Goal: Communication & Community: Share content

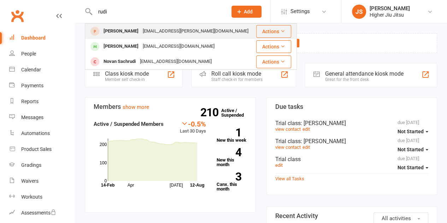
type input "rudi"
click at [141, 32] on div "[EMAIL_ADDRESS][PERSON_NAME][DOMAIN_NAME]" at bounding box center [196, 31] width 110 height 10
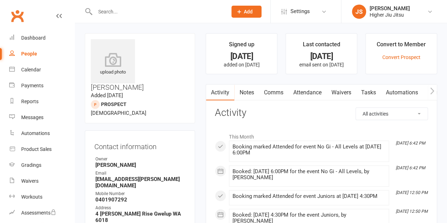
click at [278, 93] on link "Comms" at bounding box center [273, 93] width 29 height 16
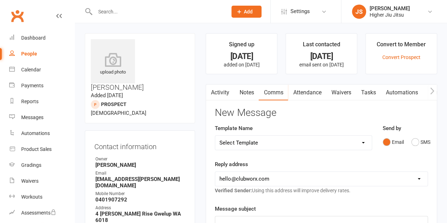
click at [274, 141] on select "Select Template [Email] Let's Reconnect! [Email] Still Interested? [Email] Stil…" at bounding box center [293, 143] width 156 height 14
select select "14"
click at [215, 136] on select "Select Template [Email] Let's Reconnect! [Email] Still Interested? [Email] Stil…" at bounding box center [293, 143] width 156 height 14
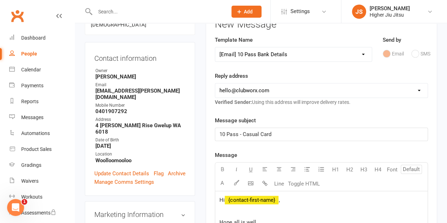
scroll to position [106, 0]
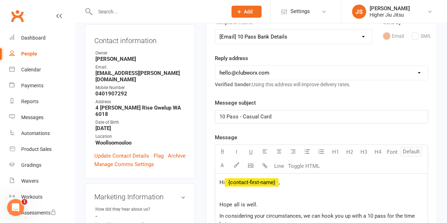
drag, startPoint x: 267, startPoint y: 71, endPoint x: 267, endPoint y: 80, distance: 8.5
click at [267, 71] on select "[EMAIL_ADDRESS][DOMAIN_NAME] [PERSON_NAME][EMAIL_ADDRESS][DOMAIN_NAME] [PERSON_…" at bounding box center [321, 73] width 213 height 14
click at [268, 74] on select "[EMAIL_ADDRESS][DOMAIN_NAME] [PERSON_NAME][EMAIL_ADDRESS][DOMAIN_NAME] [PERSON_…" at bounding box center [321, 73] width 213 height 14
select select "1"
click at [215, 66] on select "[EMAIL_ADDRESS][DOMAIN_NAME] [PERSON_NAME][EMAIL_ADDRESS][DOMAIN_NAME] [PERSON_…" at bounding box center [321, 73] width 213 height 14
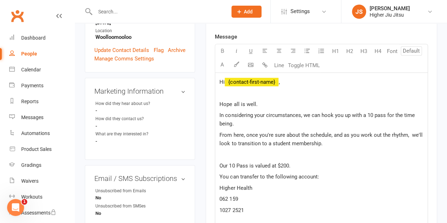
scroll to position [212, 0]
click at [267, 103] on p "Hope all is well." at bounding box center [322, 104] width 204 height 8
click at [266, 90] on p at bounding box center [322, 92] width 204 height 8
drag, startPoint x: 267, startPoint y: 102, endPoint x: 235, endPoint y: 104, distance: 32.6
click at [235, 104] on p "Hope all is well." at bounding box center [322, 104] width 204 height 8
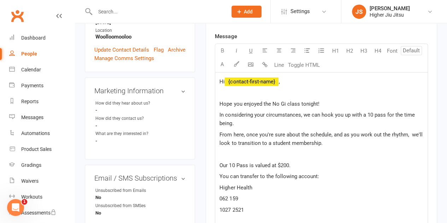
drag, startPoint x: 355, startPoint y: 123, endPoint x: 385, endPoint y: 116, distance: 31.2
click at [385, 116] on p "In considering your circumstances, we can hook you up with a 10 pass for the ti…" at bounding box center [322, 119] width 204 height 17
drag, startPoint x: 341, startPoint y: 143, endPoint x: 220, endPoint y: 132, distance: 121.1
click at [220, 132] on p "From here, once you're sure about the schedule, and as you work out the rhythm,…" at bounding box center [322, 138] width 204 height 17
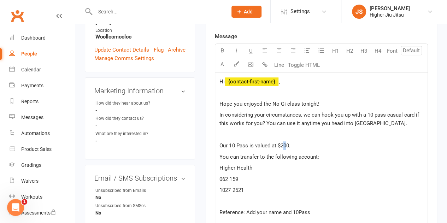
click at [284, 144] on span "Our 10 Pass is valued at $200." at bounding box center [255, 146] width 71 height 6
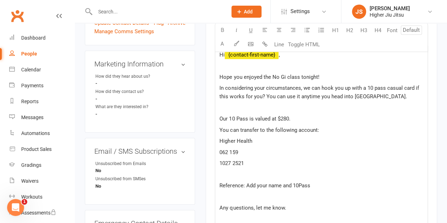
scroll to position [248, 0]
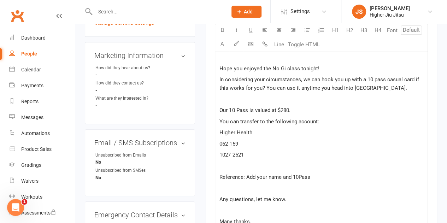
click at [261, 145] on p "062 159" at bounding box center [322, 144] width 204 height 8
drag, startPoint x: 249, startPoint y: 154, endPoint x: 226, endPoint y: 153, distance: 23.3
click at [226, 153] on p "1027 2521" at bounding box center [322, 155] width 204 height 8
drag, startPoint x: 282, startPoint y: 175, endPoint x: 247, endPoint y: 172, distance: 35.5
click at [247, 172] on div "Hi ﻿ {contact-first-name} , Hope you enjoyed the No Gi class tonight! In consid…" at bounding box center [321, 150] width 213 height 227
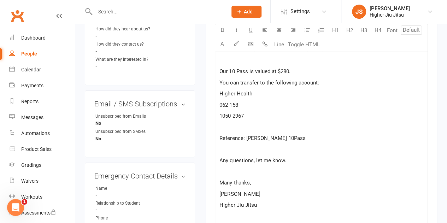
scroll to position [318, 0]
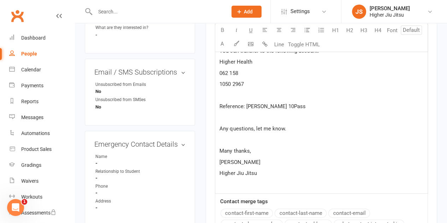
click at [261, 152] on p "Many thanks," at bounding box center [322, 151] width 204 height 8
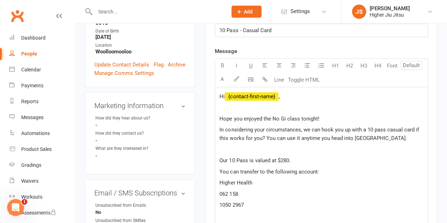
scroll to position [177, 0]
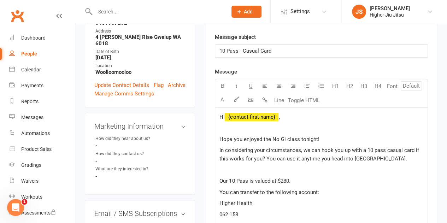
click at [337, 140] on p "Hope you enjoyed the No Gi class tonight!" at bounding box center [322, 139] width 204 height 8
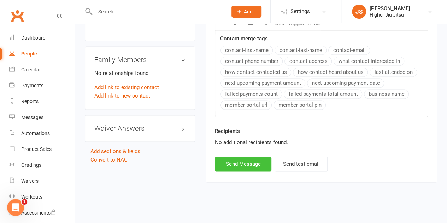
scroll to position [504, 0]
click at [249, 162] on button "Send Message" at bounding box center [243, 163] width 57 height 15
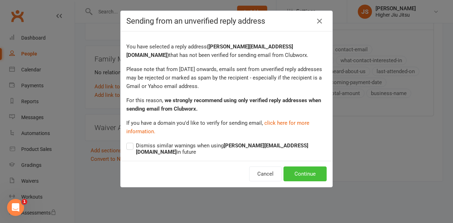
click at [310, 167] on button "Continue" at bounding box center [304, 174] width 43 height 15
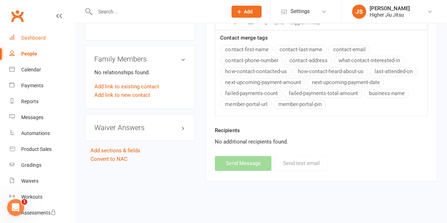
select select
select select "0"
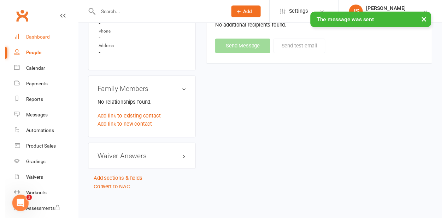
scroll to position [430, 0]
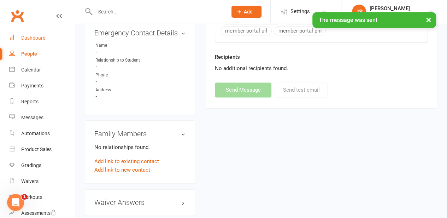
click at [37, 37] on div "Dashboard" at bounding box center [33, 38] width 24 height 6
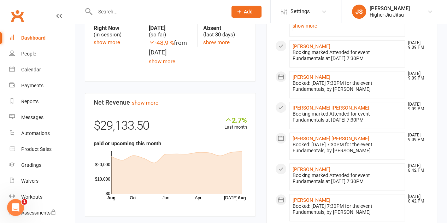
scroll to position [248, 0]
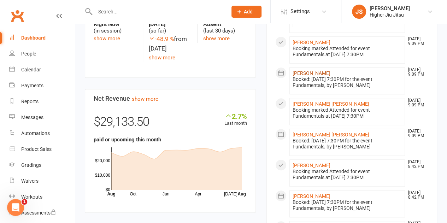
click at [318, 70] on link "[PERSON_NAME]" at bounding box center [312, 73] width 38 height 6
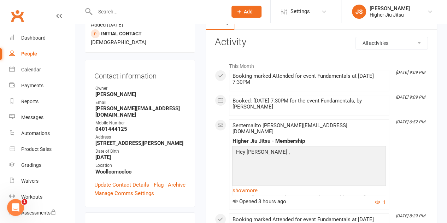
scroll to position [106, 0]
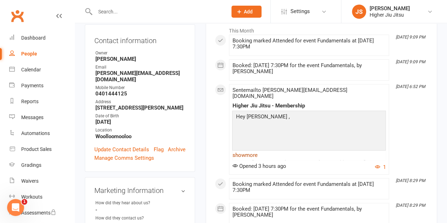
click at [251, 150] on link "show more" at bounding box center [309, 155] width 154 height 10
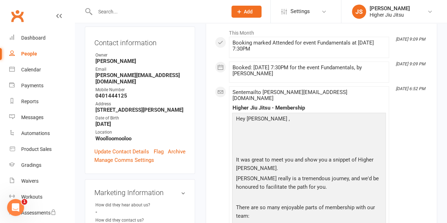
scroll to position [35, 0]
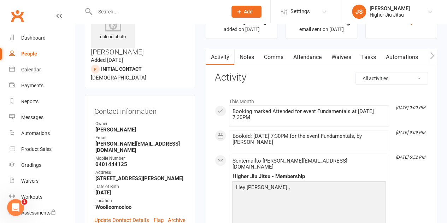
click at [273, 56] on link "Comms" at bounding box center [273, 57] width 29 height 16
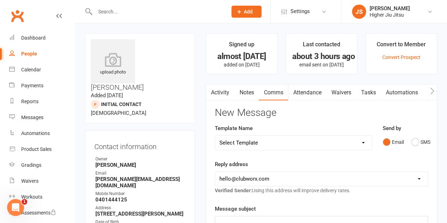
click at [118, 13] on input "text" at bounding box center [158, 12] width 130 height 10
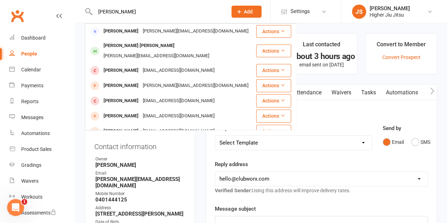
type input "[PERSON_NAME]"
click at [141, 31] on div "[PERSON_NAME][EMAIL_ADDRESS][DOMAIN_NAME]" at bounding box center [196, 31] width 110 height 10
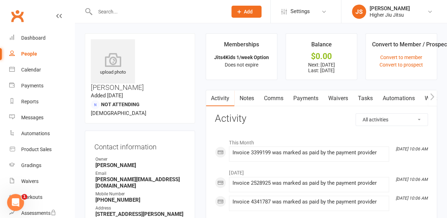
click at [303, 100] on link "Payments" at bounding box center [305, 98] width 35 height 16
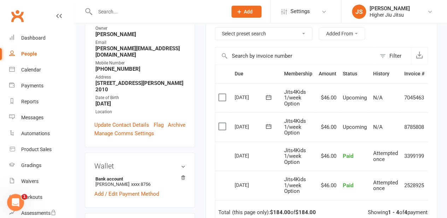
scroll to position [141, 0]
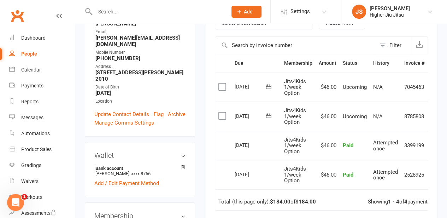
click at [222, 115] on label at bounding box center [224, 115] width 10 height 7
click at [222, 112] on input "checkbox" at bounding box center [221, 112] width 5 height 0
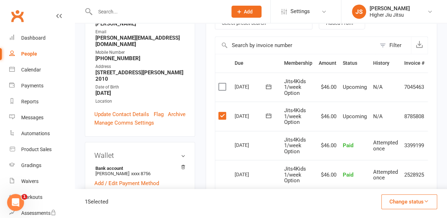
click at [222, 86] on label at bounding box center [224, 86] width 10 height 7
click at [222, 83] on input "checkbox" at bounding box center [221, 83] width 5 height 0
click at [418, 204] on button "Change status" at bounding box center [410, 201] width 56 height 15
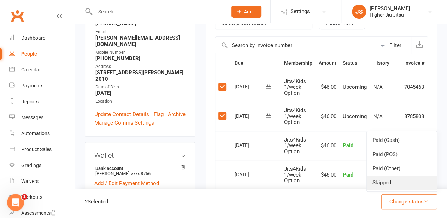
click at [401, 181] on link "Skipped" at bounding box center [402, 182] width 70 height 14
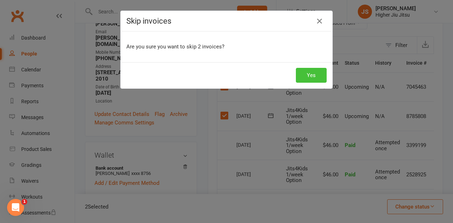
click at [302, 76] on button "Yes" at bounding box center [311, 75] width 31 height 15
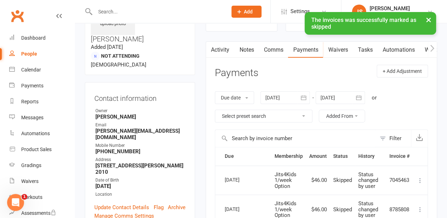
scroll to position [35, 0]
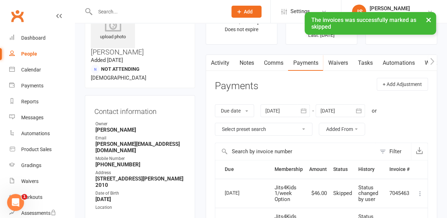
click at [245, 66] on link "Notes" at bounding box center [246, 63] width 24 height 16
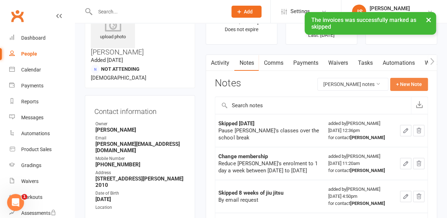
click at [408, 84] on button "+ New Note" at bounding box center [409, 84] width 38 height 13
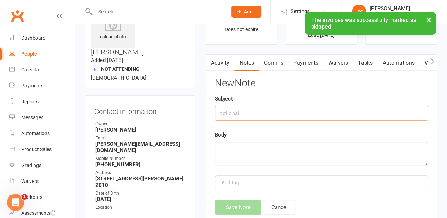
click at [316, 114] on input "text" at bounding box center [321, 113] width 213 height 15
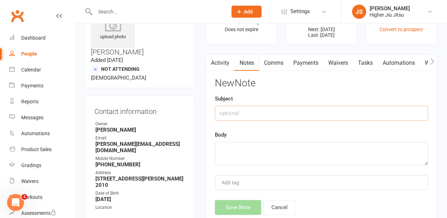
click at [248, 65] on link "Notes" at bounding box center [246, 63] width 24 height 16
click at [214, 61] on button "button" at bounding box center [210, 63] width 9 height 16
click at [228, 66] on link "Activity" at bounding box center [220, 63] width 28 height 16
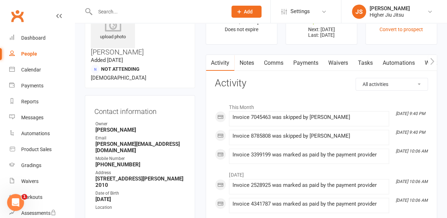
click at [248, 63] on link "Notes" at bounding box center [246, 63] width 24 height 16
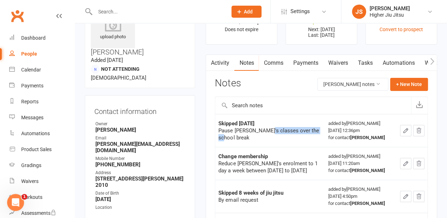
drag, startPoint x: 312, startPoint y: 134, endPoint x: 261, endPoint y: 133, distance: 51.6
click at [261, 133] on div "Pause [PERSON_NAME]'s classes over the school break" at bounding box center [270, 134] width 103 height 14
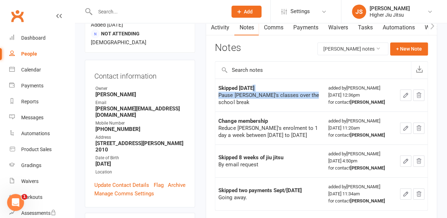
drag, startPoint x: 306, startPoint y: 98, endPoint x: 253, endPoint y: 89, distance: 53.1
click at [253, 89] on div "Skipped [DATE] Pause [PERSON_NAME]'s classes over the school break" at bounding box center [270, 95] width 103 height 21
click at [253, 89] on strong "Skipped [DATE]" at bounding box center [237, 88] width 36 height 6
click at [301, 27] on link "Payments" at bounding box center [305, 27] width 35 height 16
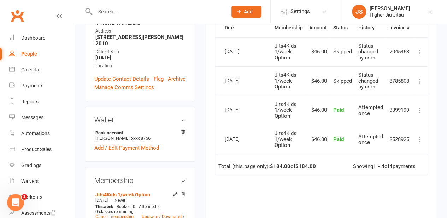
scroll to position [106, 0]
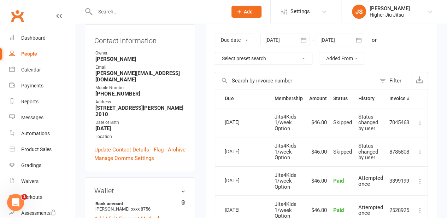
click at [289, 40] on div at bounding box center [286, 40] width 50 height 13
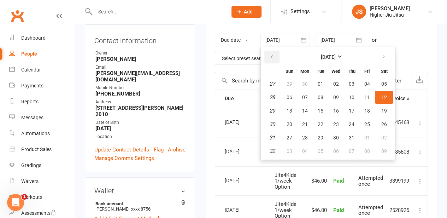
click at [276, 57] on button "button" at bounding box center [272, 57] width 15 height 13
drag, startPoint x: 286, startPoint y: 86, endPoint x: 300, endPoint y: 104, distance: 22.5
click at [286, 85] on button "01" at bounding box center [289, 83] width 15 height 13
type input "[DATE]"
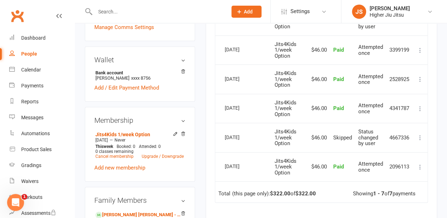
scroll to position [248, 0]
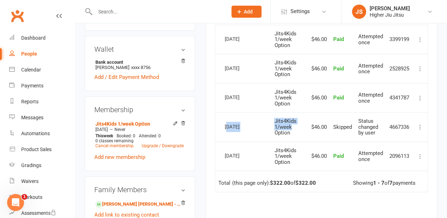
drag, startPoint x: 228, startPoint y: 123, endPoint x: 304, endPoint y: 125, distance: 76.0
click at [304, 125] on tr "Select this [DATE] [PERSON_NAME] Jits4Kids 1/week Option $46.00 Skipped Status …" at bounding box center [321, 126] width 213 height 29
click at [304, 125] on td "Jits4Kids 1/week Option" at bounding box center [288, 126] width 35 height 29
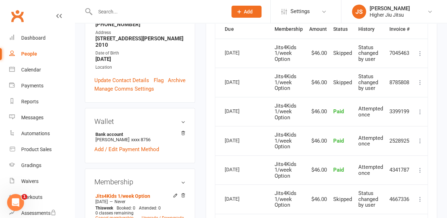
scroll to position [141, 0]
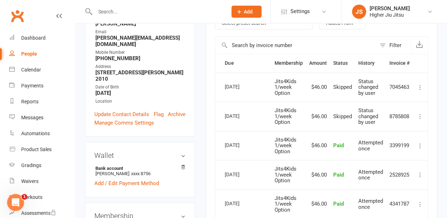
click at [422, 85] on icon at bounding box center [420, 87] width 7 height 7
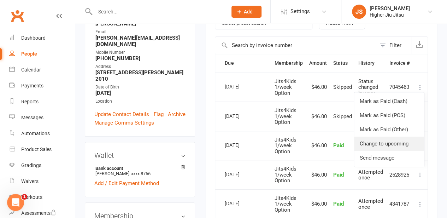
click at [404, 141] on link "Change to upcoming" at bounding box center [389, 144] width 70 height 14
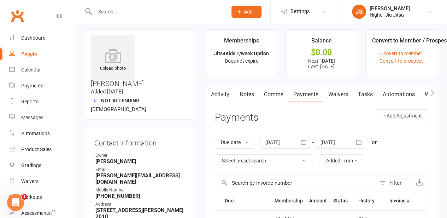
scroll to position [0, 0]
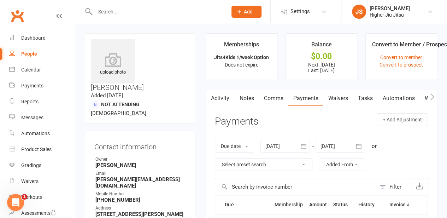
click at [252, 100] on link "Notes" at bounding box center [246, 98] width 24 height 16
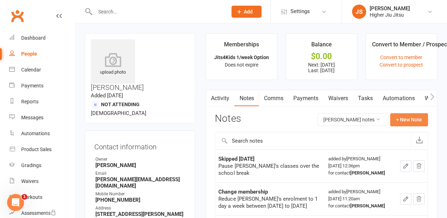
click at [410, 117] on button "+ New Note" at bounding box center [409, 119] width 38 height 13
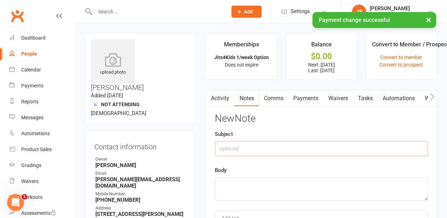
click at [323, 146] on input "text" at bounding box center [321, 148] width 213 height 15
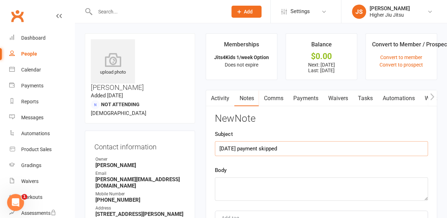
type input "[DATE] payment skipped"
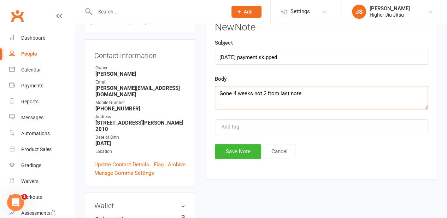
scroll to position [106, 0]
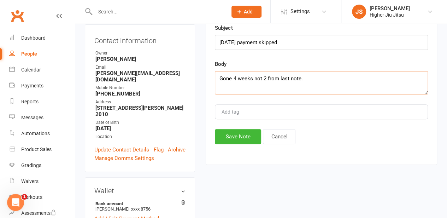
type textarea "Gone 4 weeks not 2 from last note."
click at [240, 137] on button "Save Note" at bounding box center [238, 136] width 46 height 15
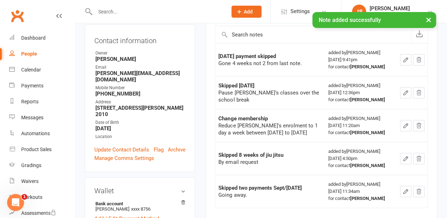
scroll to position [0, 0]
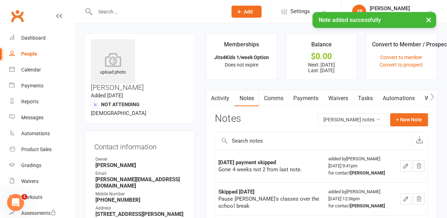
click at [269, 102] on link "Comms" at bounding box center [273, 98] width 29 height 16
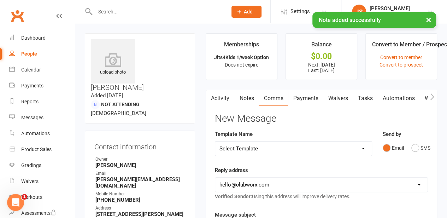
click at [274, 145] on select "Select Template [Email] Let's Reconnect! [Email] Still Interested? [Email] Stil…" at bounding box center [293, 148] width 156 height 14
click at [215, 141] on select "Select Template [Email] Let's Reconnect! [Email] Still Interested? [Email] Stil…" at bounding box center [293, 148] width 156 height 14
click at [284, 58] on ul "Memberships Jits4Kids 1/week Option Does not expire Balance $0.00 Next: [DATE] …" at bounding box center [322, 56] width 232 height 47
click at [277, 145] on select "Select Template [Email] Let's Reconnect! [Email] Still Interested? [Email] Stil…" at bounding box center [293, 148] width 156 height 14
select select "7"
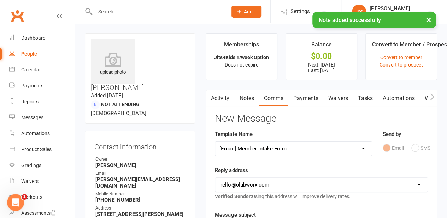
click at [215, 141] on select "Select Template [Email] Let's Reconnect! [Email] Still Interested? [Email] Stil…" at bounding box center [293, 148] width 156 height 14
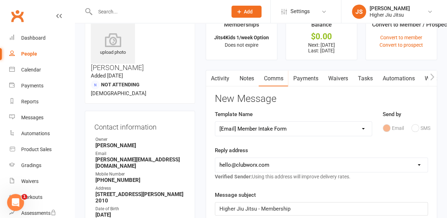
scroll to position [35, 0]
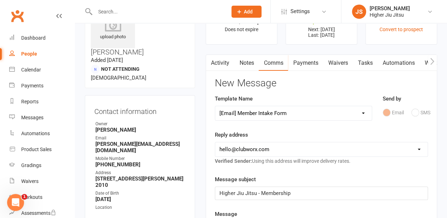
click at [276, 149] on select "[EMAIL_ADDRESS][DOMAIN_NAME] [PERSON_NAME][EMAIL_ADDRESS][DOMAIN_NAME] [PERSON_…" at bounding box center [321, 149] width 213 height 14
select select "1"
click at [215, 142] on select "[EMAIL_ADDRESS][DOMAIN_NAME] [PERSON_NAME][EMAIL_ADDRESS][DOMAIN_NAME] [PERSON_…" at bounding box center [321, 149] width 213 height 14
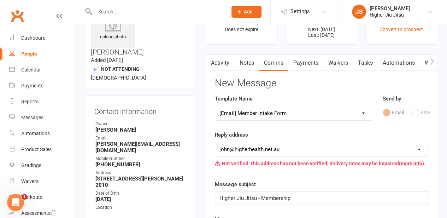
click at [289, 136] on div "Reply address [EMAIL_ADDRESS][DOMAIN_NAME] [PERSON_NAME][EMAIL_ADDRESS][DOMAIN_…" at bounding box center [321, 150] width 213 height 40
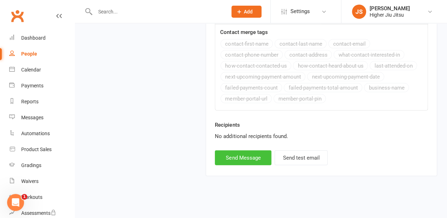
click at [241, 159] on button "Send Message" at bounding box center [243, 157] width 57 height 15
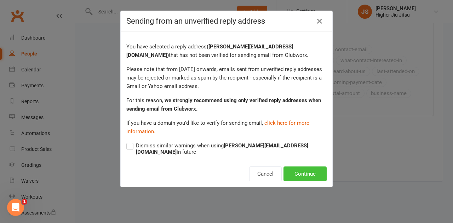
click at [300, 167] on button "Continue" at bounding box center [304, 174] width 43 height 15
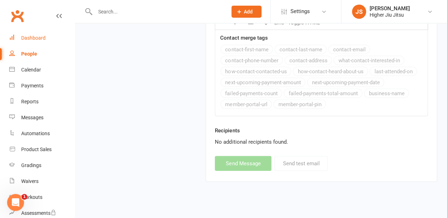
select select
select select "0"
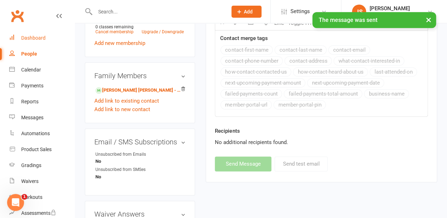
click at [35, 40] on div "Dashboard" at bounding box center [33, 38] width 24 height 6
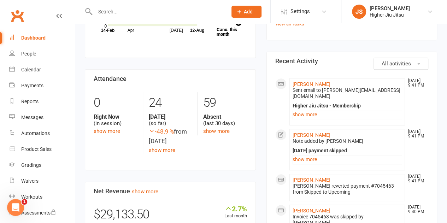
scroll to position [106, 0]
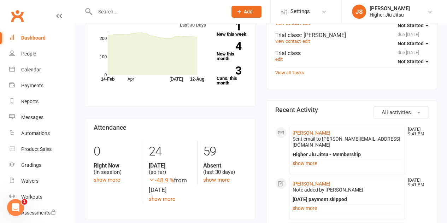
click at [151, 10] on input "text" at bounding box center [158, 12] width 130 height 10
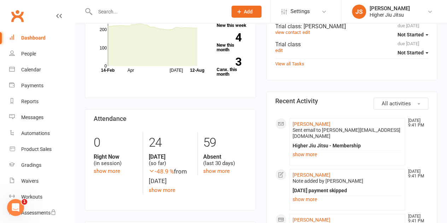
scroll to position [141, 0]
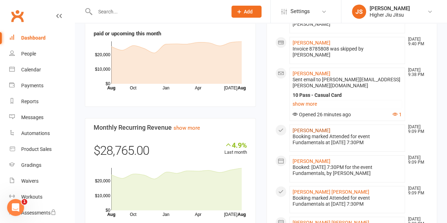
click at [316, 128] on link "[PERSON_NAME]" at bounding box center [312, 131] width 38 height 6
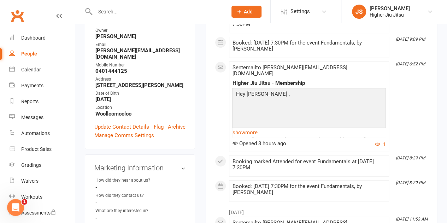
scroll to position [141, 0]
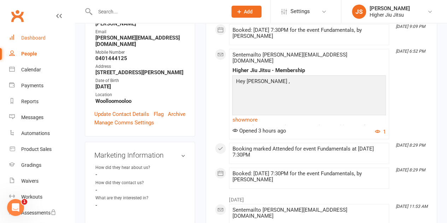
click at [43, 43] on link "Dashboard" at bounding box center [41, 38] width 65 height 16
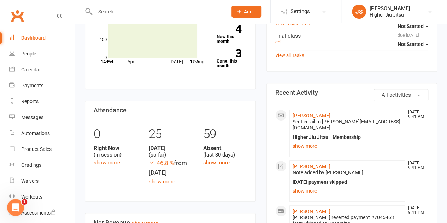
scroll to position [177, 0]
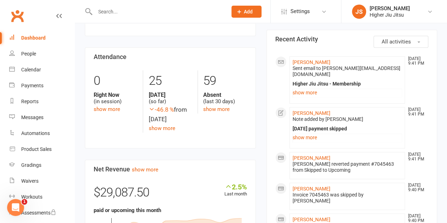
click at [31, 37] on div "Dashboard" at bounding box center [33, 38] width 24 height 6
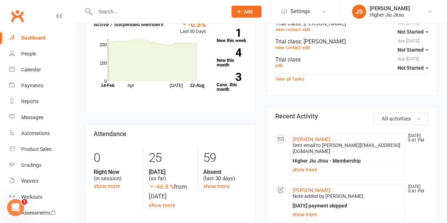
scroll to position [141, 0]
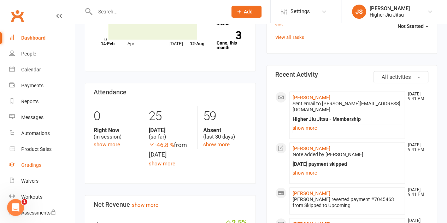
click at [35, 165] on div "Gradings" at bounding box center [31, 165] width 20 height 6
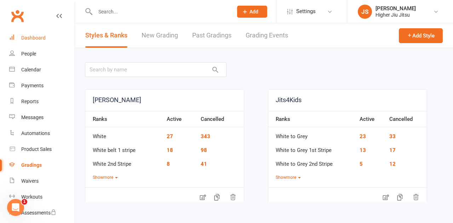
click at [43, 42] on link "Dashboard" at bounding box center [41, 38] width 65 height 16
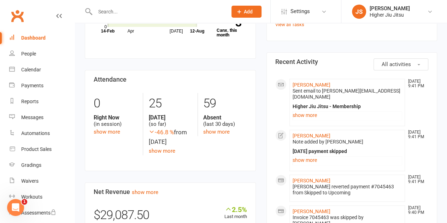
scroll to position [248, 0]
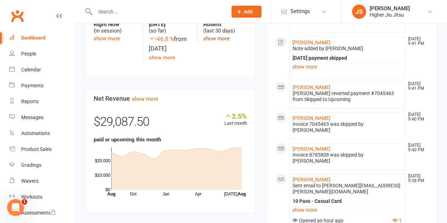
click at [228, 37] on link "show more" at bounding box center [216, 38] width 27 height 6
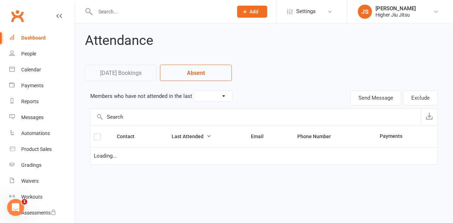
select select "30"
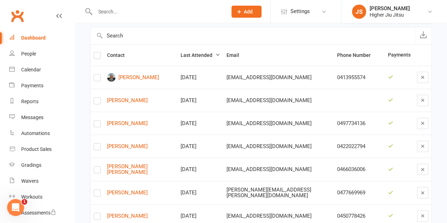
scroll to position [106, 0]
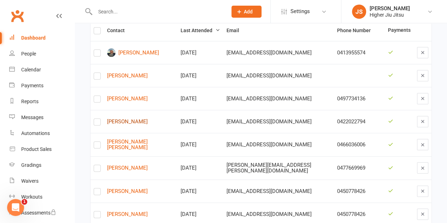
click at [127, 121] on link "Katie Hynes" at bounding box center [140, 122] width 67 height 6
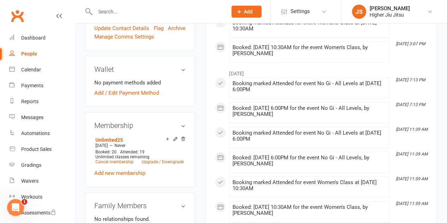
scroll to position [248, 0]
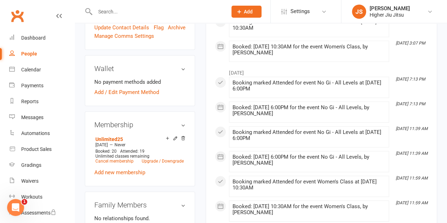
click at [185, 136] on icon at bounding box center [184, 138] width 4 height 4
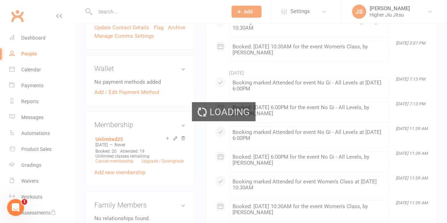
scroll to position [244, 0]
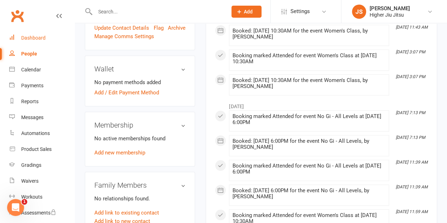
click at [52, 35] on link "Dashboard" at bounding box center [41, 38] width 65 height 16
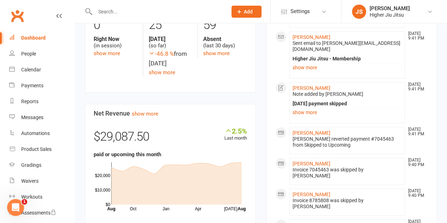
scroll to position [177, 0]
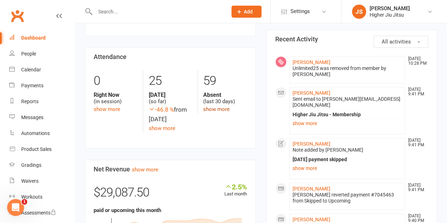
click at [219, 107] on link "show more" at bounding box center [216, 109] width 27 height 6
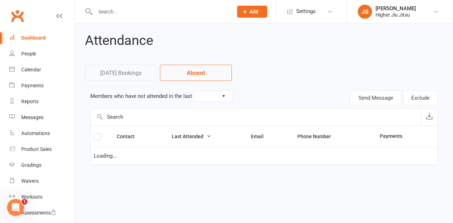
select select "30"
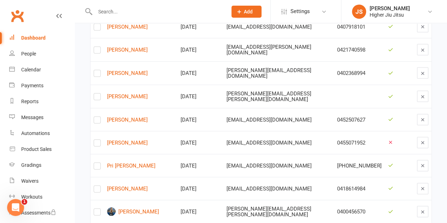
scroll to position [707, 0]
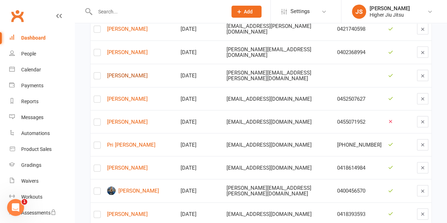
click at [137, 73] on link "Kabilan Murugananthan" at bounding box center [140, 76] width 67 height 6
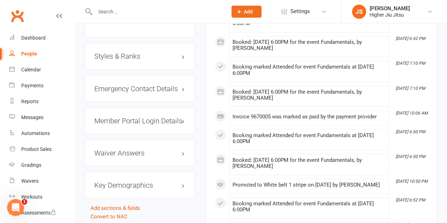
scroll to position [566, 0]
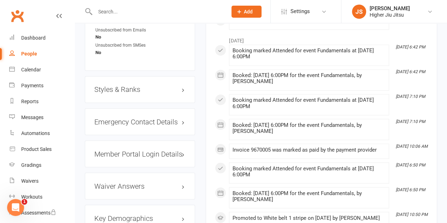
click at [141, 86] on h3 "Styles & Ranks" at bounding box center [139, 90] width 91 height 8
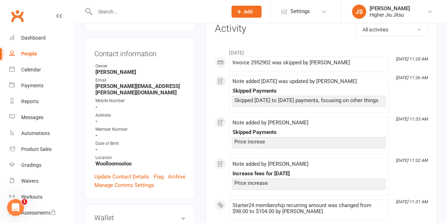
scroll to position [35, 0]
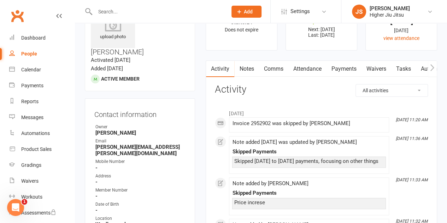
click at [270, 71] on link "Comms" at bounding box center [273, 69] width 29 height 16
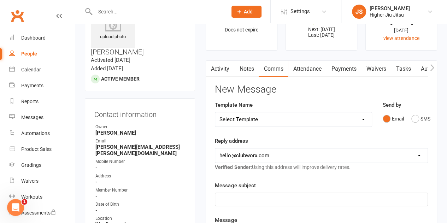
click at [273, 152] on select "[EMAIL_ADDRESS][DOMAIN_NAME] [PERSON_NAME][EMAIL_ADDRESS][DOMAIN_NAME] [PERSON_…" at bounding box center [321, 156] width 213 height 14
select select "1"
click at [215, 149] on select "[EMAIL_ADDRESS][DOMAIN_NAME] [PERSON_NAME][EMAIL_ADDRESS][DOMAIN_NAME] [PERSON_…" at bounding box center [321, 156] width 213 height 14
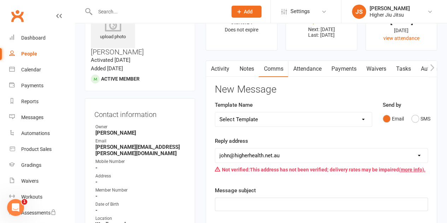
click at [272, 137] on div "Reply address [EMAIL_ADDRESS][DOMAIN_NAME] [PERSON_NAME][EMAIL_ADDRESS][DOMAIN_…" at bounding box center [321, 157] width 213 height 40
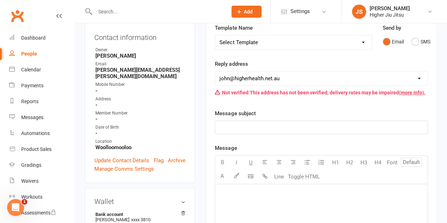
scroll to position [141, 0]
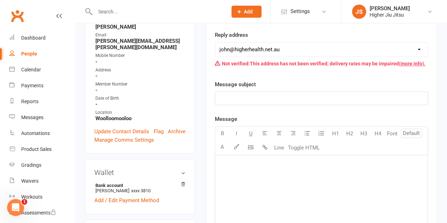
click at [260, 92] on div "﻿" at bounding box center [321, 98] width 213 height 13
click at [263, 202] on div "﻿" at bounding box center [321, 208] width 213 height 106
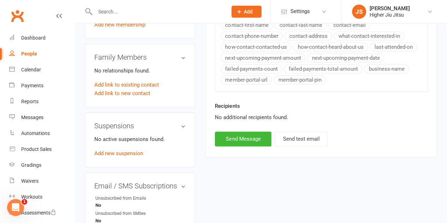
scroll to position [424, 0]
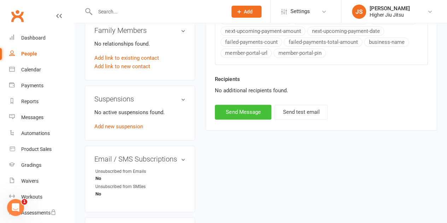
click at [252, 111] on button "Send Message" at bounding box center [243, 112] width 57 height 15
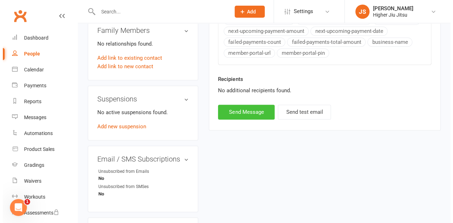
scroll to position [396, 0]
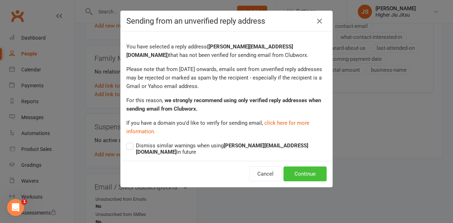
click at [313, 167] on button "Continue" at bounding box center [304, 174] width 43 height 15
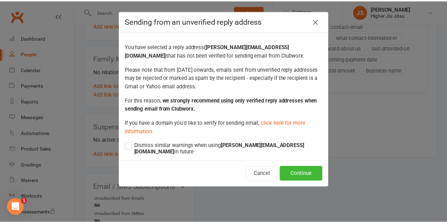
scroll to position [424, 0]
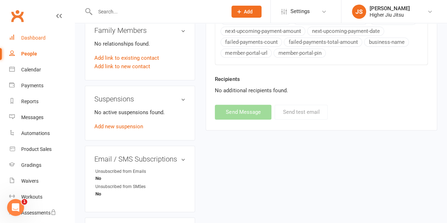
click at [27, 42] on link "Dashboard" at bounding box center [41, 38] width 65 height 16
